Goal: Information Seeking & Learning: Learn about a topic

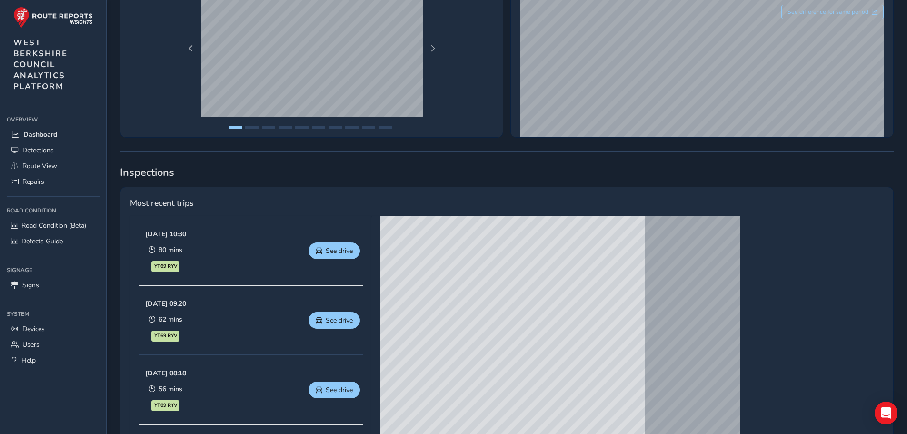
scroll to position [48, 0]
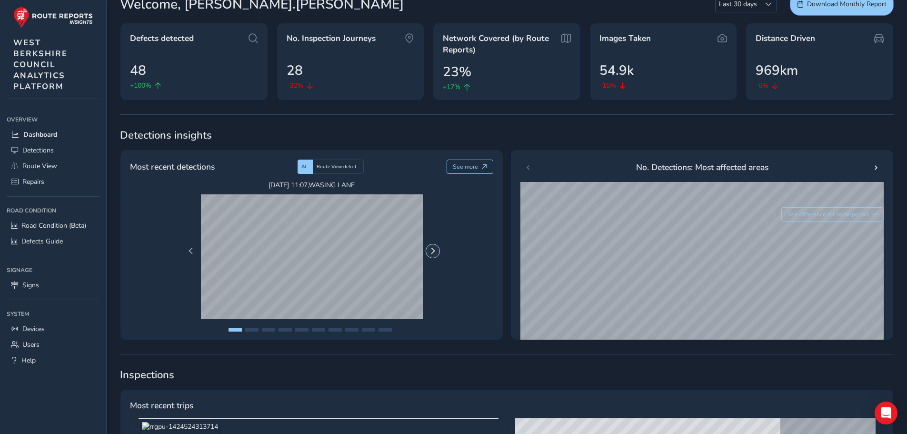
click at [433, 248] on span "Next Page" at bounding box center [432, 251] width 7 height 7
click at [36, 147] on span "Detections" at bounding box center [37, 150] width 31 height 9
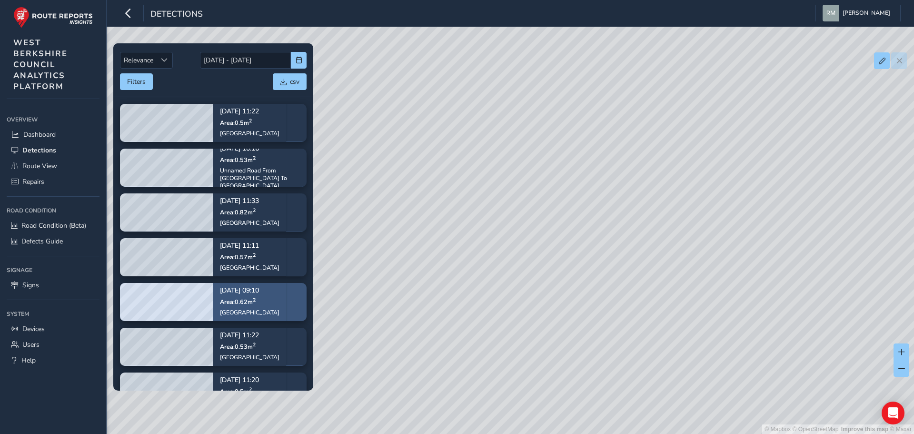
click at [271, 299] on div "Sep 26, 09:10 Area: 0.62 m 2 Beech Hill Road" at bounding box center [249, 301] width 73 height 55
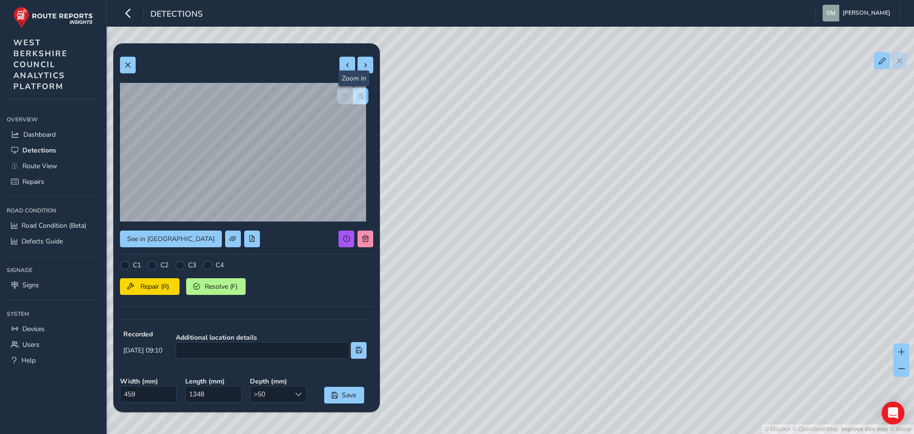
click at [357, 95] on span "button" at bounding box center [360, 96] width 7 height 7
click at [342, 94] on span "button" at bounding box center [345, 96] width 7 height 7
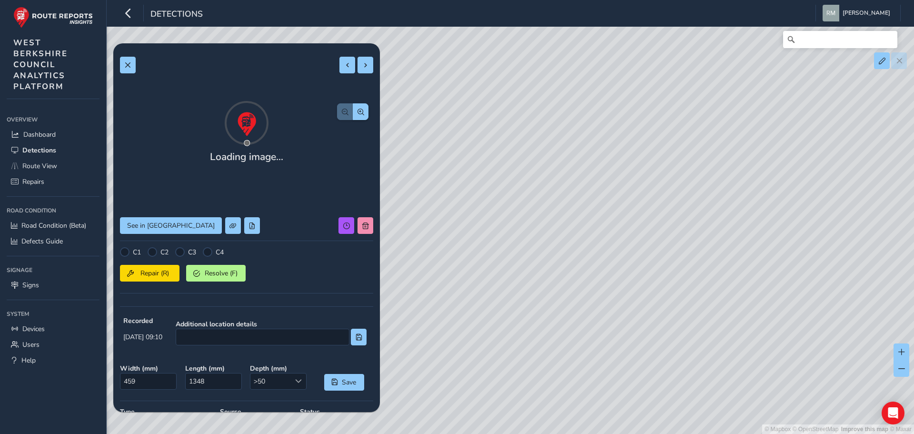
click at [543, 239] on div "© Mapbox © OpenStreetMap Improve this map © Maxar" at bounding box center [457, 217] width 914 height 434
type input "303"
type input "856"
click at [639, 166] on div "© Mapbox © OpenStreetMap Improve this map © Maxar" at bounding box center [457, 217] width 914 height 434
type input "459"
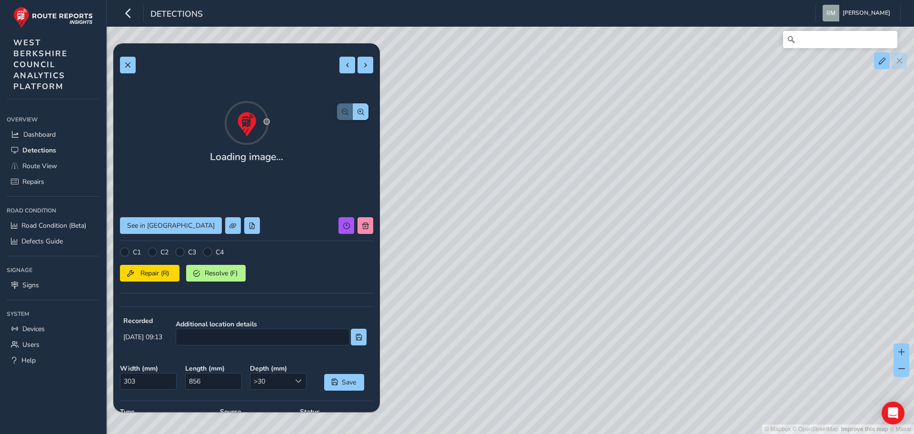
type input "1348"
click at [487, 208] on div "© Mapbox © OpenStreetMap Improve this map © Maxar" at bounding box center [457, 217] width 914 height 434
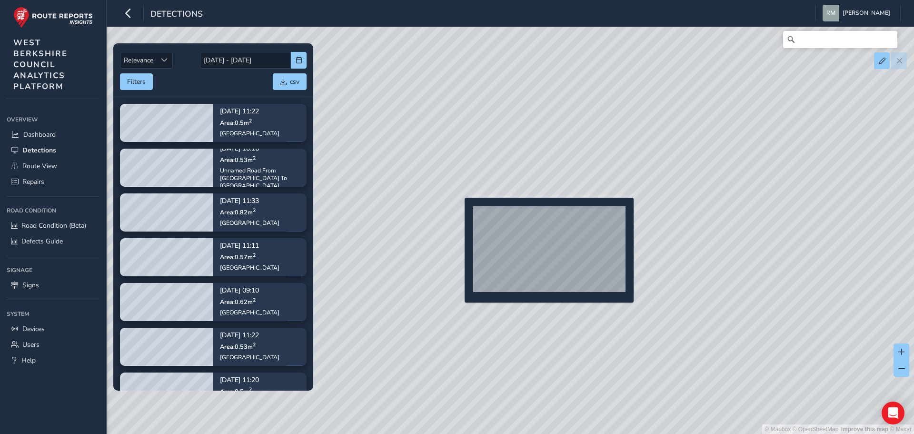
click at [457, 212] on div "© Mapbox © OpenStreetMap Improve this map © Maxar" at bounding box center [457, 217] width 914 height 434
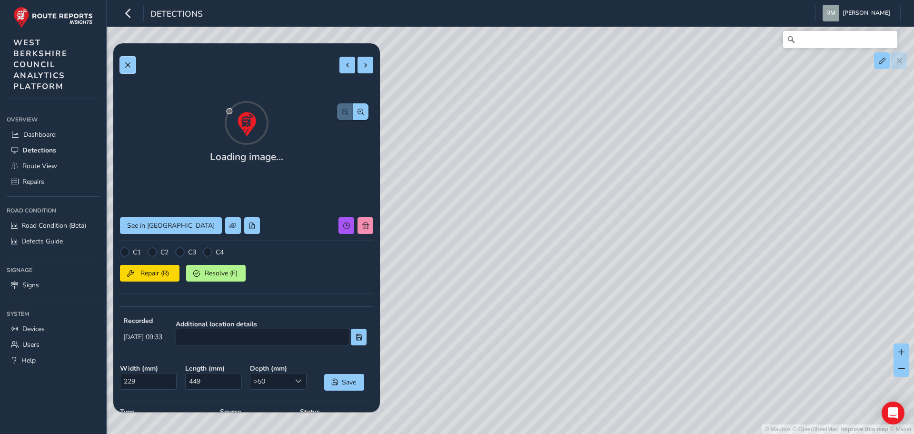
click at [128, 65] on span at bounding box center [127, 65] width 7 height 7
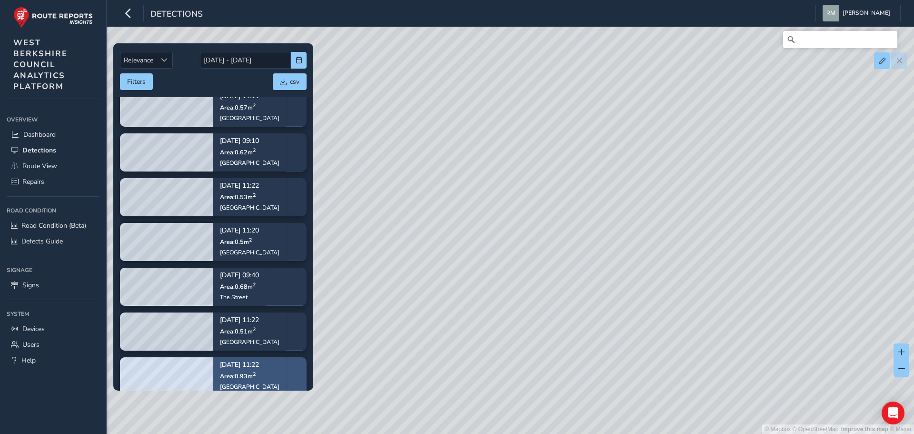
scroll to position [238, 0]
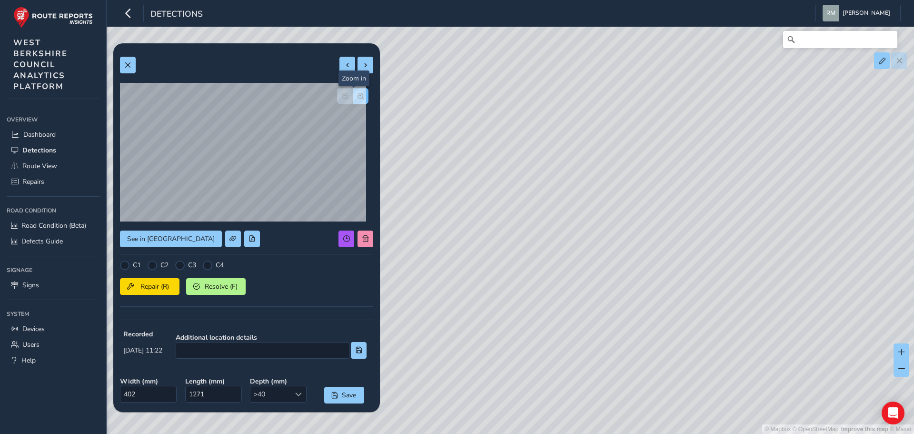
click at [357, 95] on span "button" at bounding box center [360, 96] width 7 height 7
click at [342, 96] on span "button" at bounding box center [345, 96] width 7 height 7
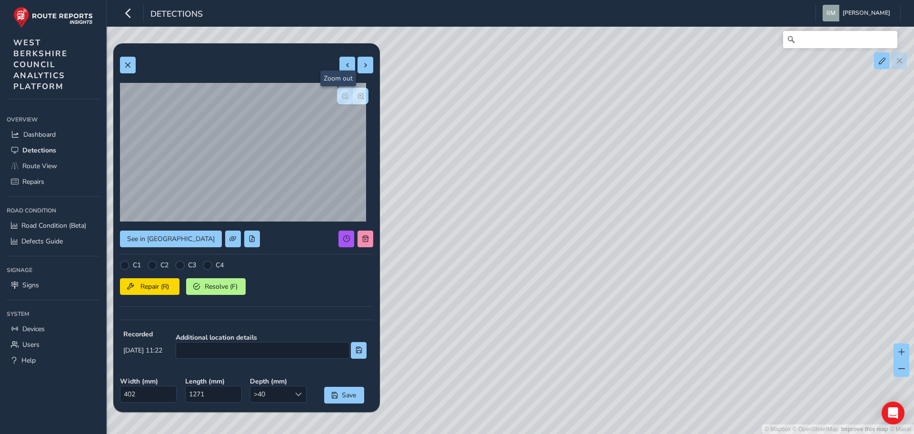
click at [342, 96] on span "button" at bounding box center [345, 96] width 7 height 7
click at [337, 96] on div at bounding box center [352, 96] width 31 height 17
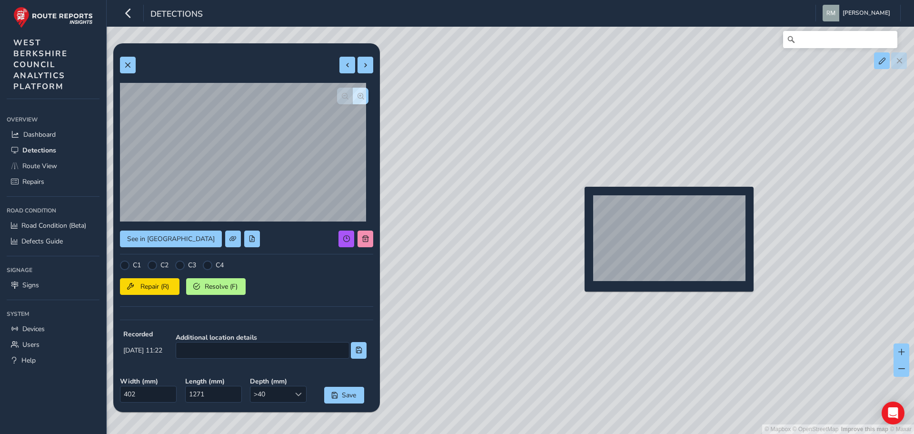
click at [579, 202] on div "© Mapbox © OpenStreetMap Improve this map © Maxar" at bounding box center [457, 217] width 914 height 434
type input "449"
type input "1184"
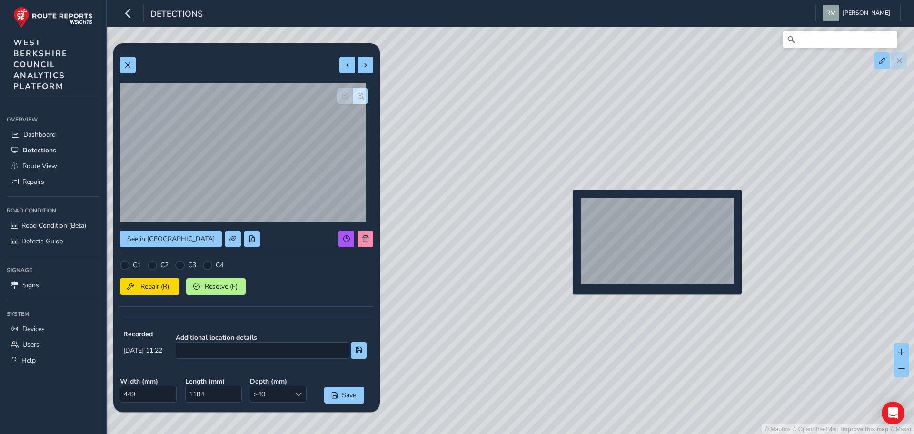
click at [567, 205] on div "© Mapbox © OpenStreetMap Improve this map © Maxar" at bounding box center [457, 217] width 914 height 434
type input "441"
type input "1133"
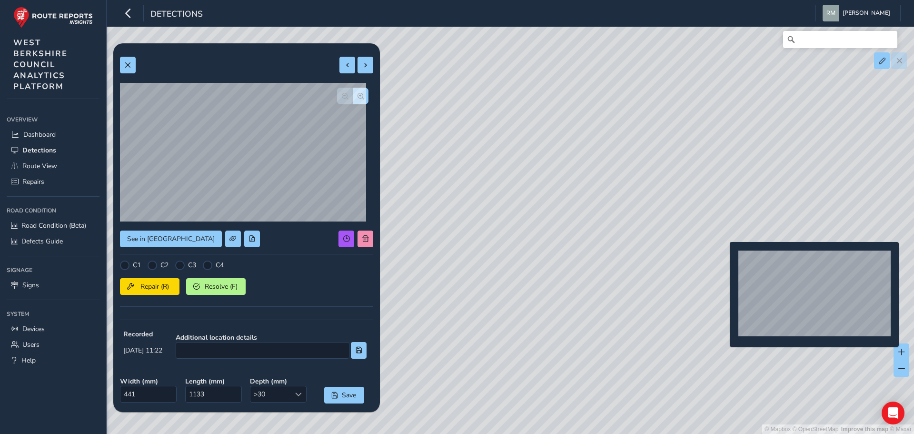
click at [724, 257] on div "© Mapbox © OpenStreetMap Improve this map © Maxar" at bounding box center [457, 217] width 914 height 434
type input "507"
type input "1831"
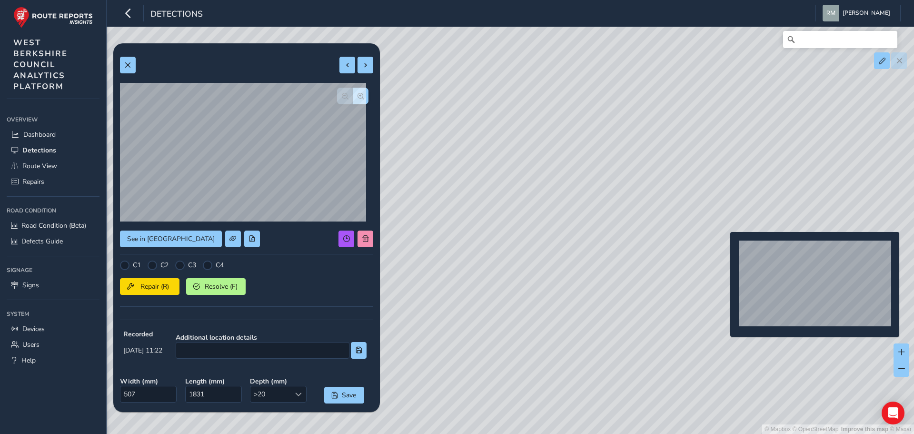
click at [724, 247] on div "© Mapbox © OpenStreetMap Improve this map © Maxar" at bounding box center [457, 217] width 914 height 434
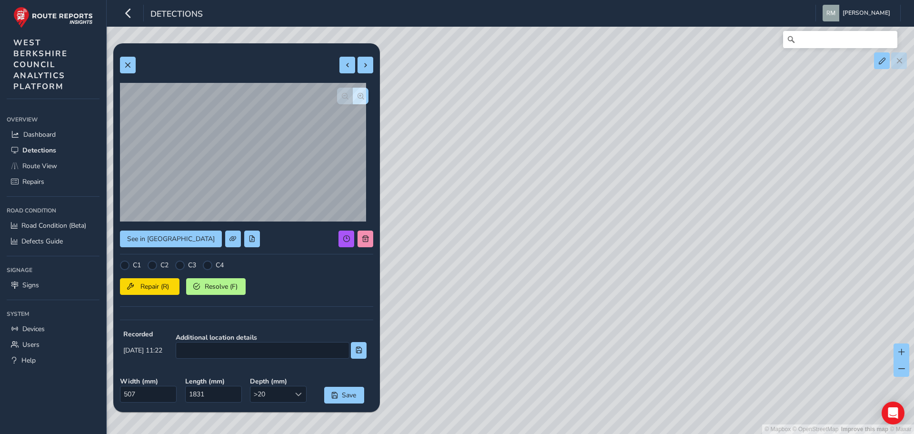
type input "381"
type input "1080"
click at [248, 241] on span at bounding box center [251, 238] width 7 height 7
click at [128, 63] on span at bounding box center [127, 65] width 7 height 7
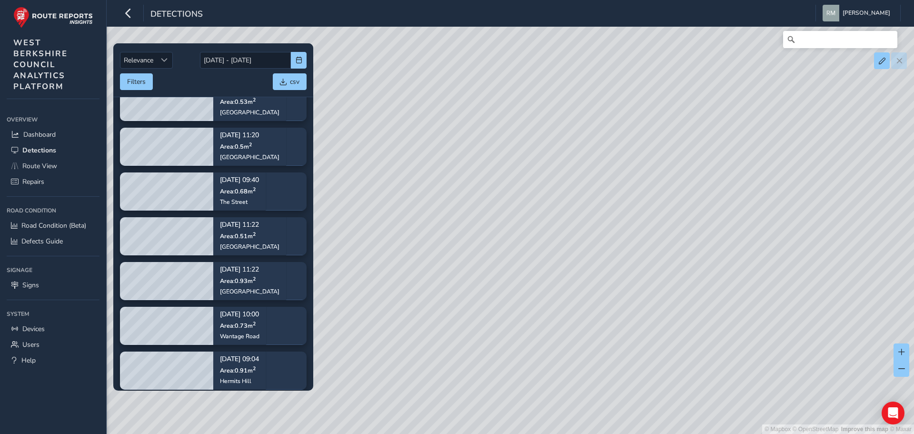
drag, startPoint x: 420, startPoint y: 334, endPoint x: 568, endPoint y: 211, distance: 193.0
click at [568, 211] on div "© Mapbox © OpenStreetMap Improve this map © Maxar" at bounding box center [457, 217] width 914 height 434
drag, startPoint x: 444, startPoint y: 327, endPoint x: 525, endPoint y: 215, distance: 138.1
click at [525, 215] on div "© Mapbox © OpenStreetMap Improve this map © Maxar" at bounding box center [457, 217] width 914 height 434
drag, startPoint x: 419, startPoint y: 355, endPoint x: 481, endPoint y: 235, distance: 134.6
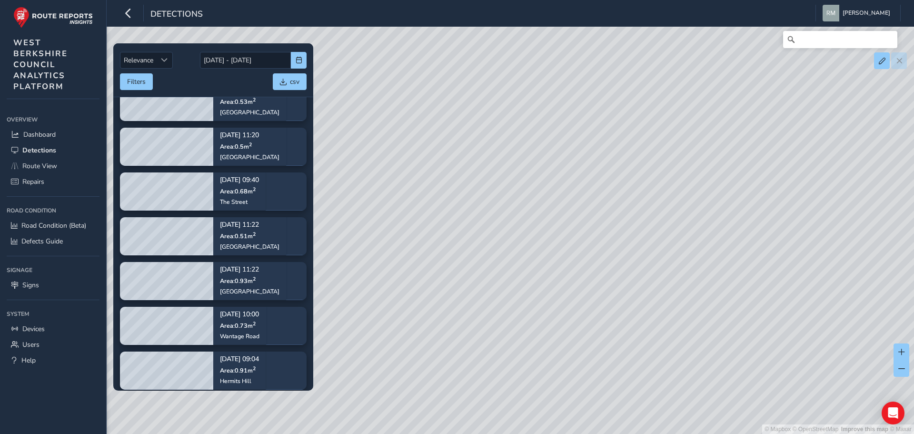
click at [481, 235] on div "© Mapbox © OpenStreetMap Improve this map © Maxar" at bounding box center [457, 217] width 914 height 434
drag, startPoint x: 449, startPoint y: 269, endPoint x: 680, endPoint y: 213, distance: 238.1
click at [680, 213] on div "© Mapbox © OpenStreetMap Improve this map © Maxar" at bounding box center [457, 217] width 914 height 434
drag, startPoint x: 594, startPoint y: 211, endPoint x: 547, endPoint y: 279, distance: 82.6
click at [547, 279] on div "© Mapbox © OpenStreetMap Improve this map © Maxar" at bounding box center [457, 217] width 914 height 434
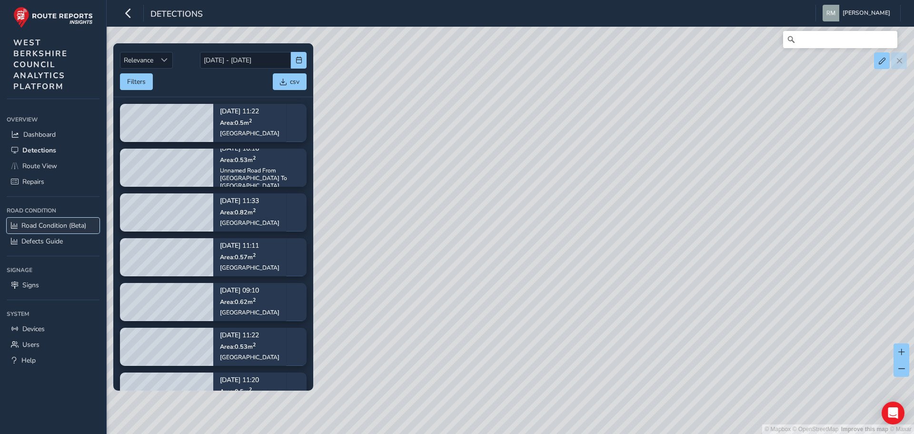
click at [47, 223] on span "Road Condition (Beta)" at bounding box center [53, 225] width 65 height 9
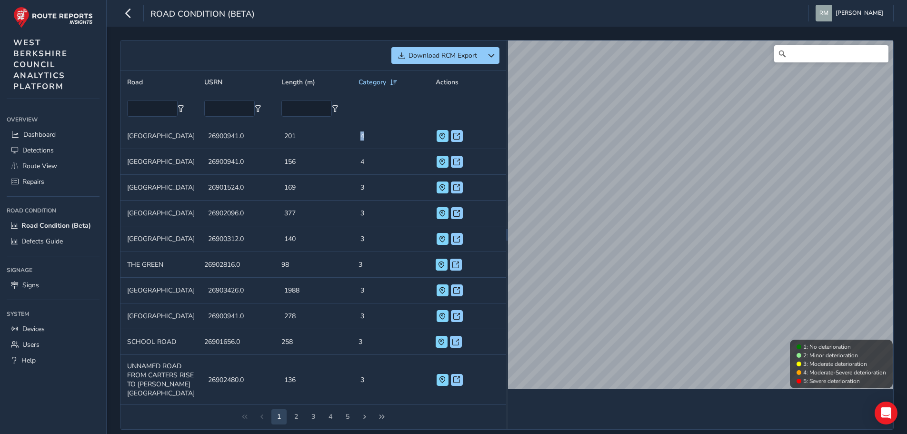
drag, startPoint x: 354, startPoint y: 134, endPoint x: 360, endPoint y: 140, distance: 8.8
click at [360, 140] on td "Category 4" at bounding box center [392, 136] width 76 height 26
drag, startPoint x: 354, startPoint y: 159, endPoint x: 361, endPoint y: 159, distance: 7.2
click at [361, 159] on td "Category 4" at bounding box center [392, 162] width 76 height 26
click at [361, 188] on td "Category 3" at bounding box center [392, 188] width 76 height 26
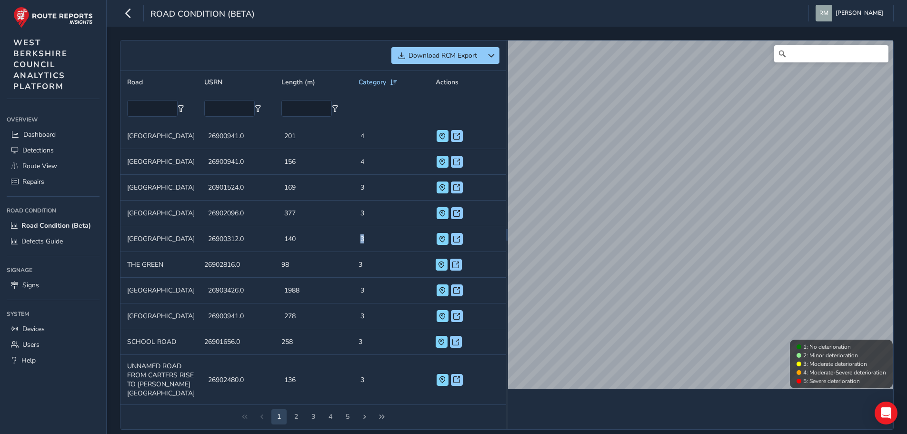
drag, startPoint x: 354, startPoint y: 240, endPoint x: 360, endPoint y: 240, distance: 5.7
click at [360, 240] on td "Category 3" at bounding box center [392, 239] width 76 height 26
click at [358, 135] on td "Category 4" at bounding box center [392, 136] width 76 height 26
click at [357, 161] on td "Category 4" at bounding box center [392, 162] width 76 height 26
click at [439, 134] on span at bounding box center [442, 136] width 7 height 7
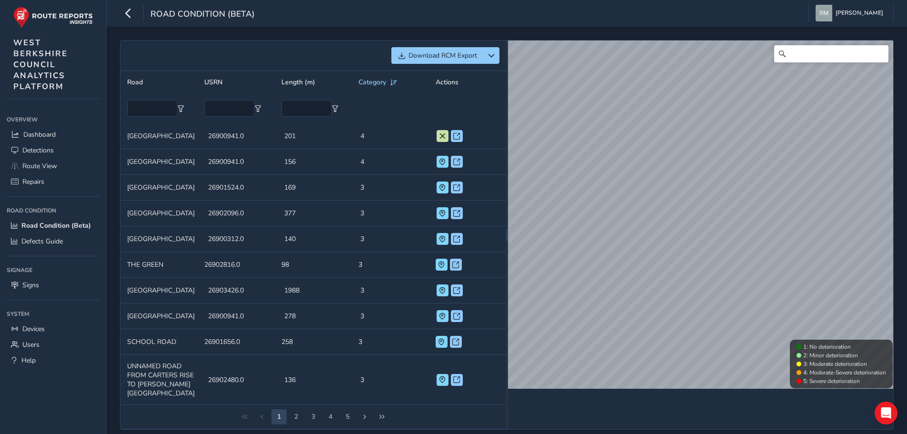
click at [298, 139] on td "Length (m) 201" at bounding box center [316, 136] width 76 height 26
click at [259, 165] on td "USRN 26900941.0" at bounding box center [239, 162] width 76 height 26
click at [436, 158] on button at bounding box center [442, 162] width 12 height 12
click at [439, 138] on span at bounding box center [442, 136] width 7 height 7
click at [439, 165] on span at bounding box center [442, 162] width 7 height 7
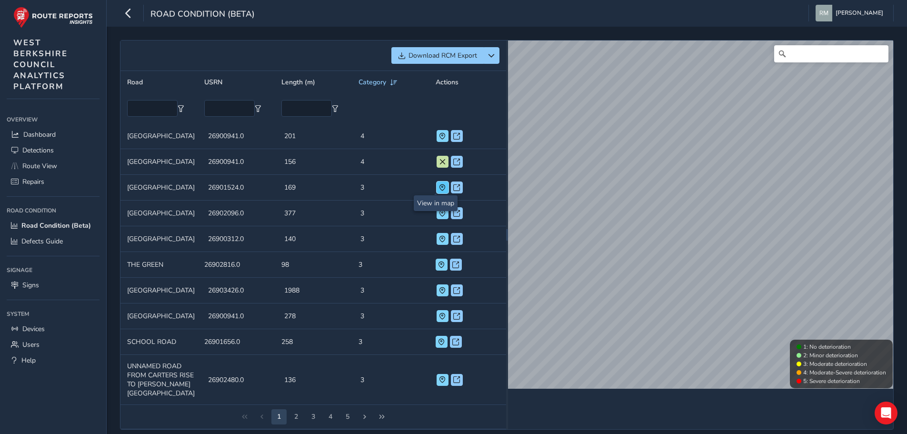
click at [436, 191] on button at bounding box center [442, 187] width 12 height 12
click at [439, 291] on span at bounding box center [442, 290] width 7 height 7
click at [35, 133] on span "Dashboard" at bounding box center [39, 134] width 32 height 9
